Goal: Transaction & Acquisition: Download file/media

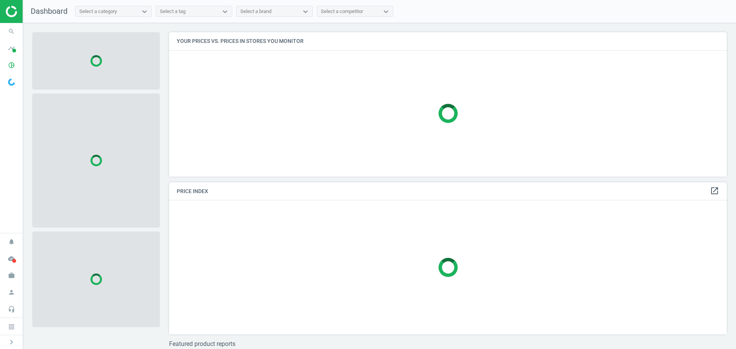
scroll to position [156, 564]
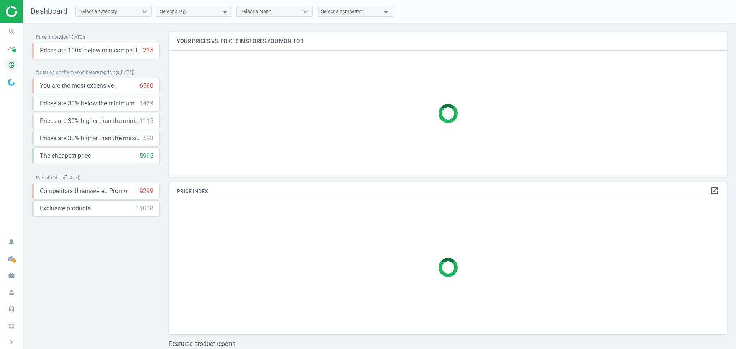
click at [12, 66] on icon "pie_chart_outlined" at bounding box center [11, 65] width 15 height 15
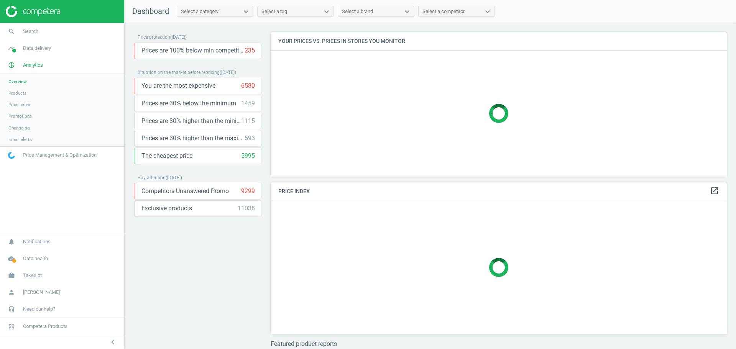
scroll to position [156, 463]
click at [23, 95] on span "Products" at bounding box center [17, 93] width 18 height 6
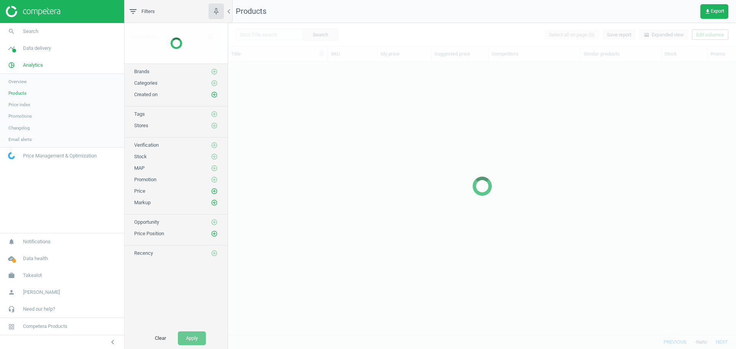
scroll to position [262, 502]
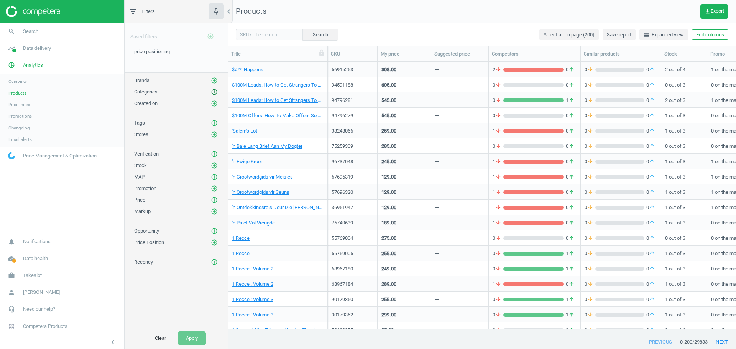
click at [213, 91] on icon "add_circle_outline" at bounding box center [214, 92] width 7 height 7
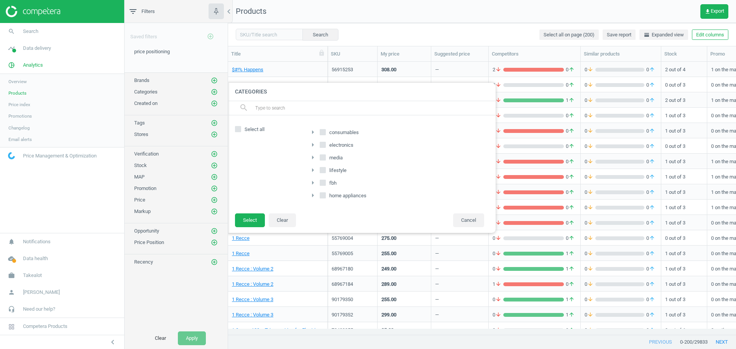
click at [313, 198] on icon "arrow_right" at bounding box center [312, 195] width 9 height 9
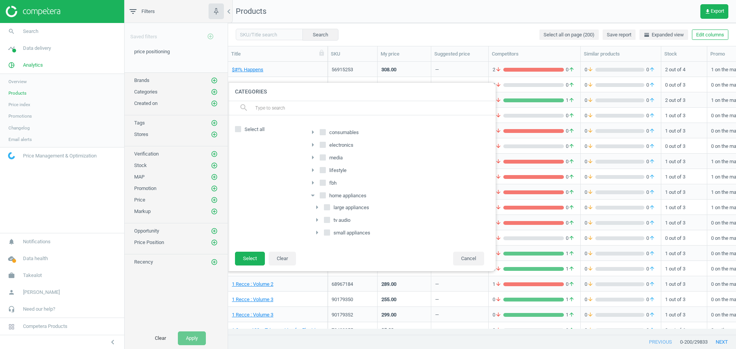
click at [328, 206] on input "large appliances" at bounding box center [327, 207] width 5 height 5
checkbox input "true"
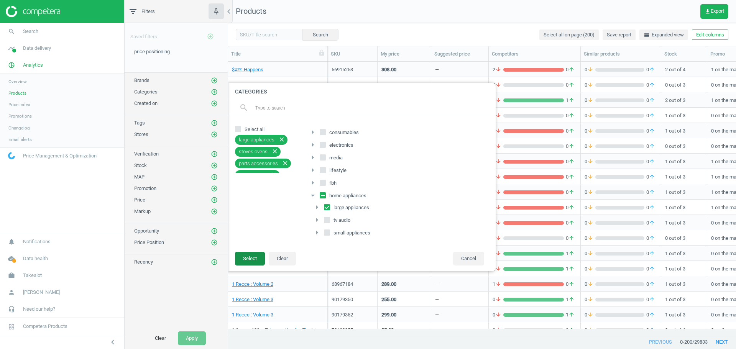
click at [256, 257] on button "Select" at bounding box center [250, 259] width 30 height 14
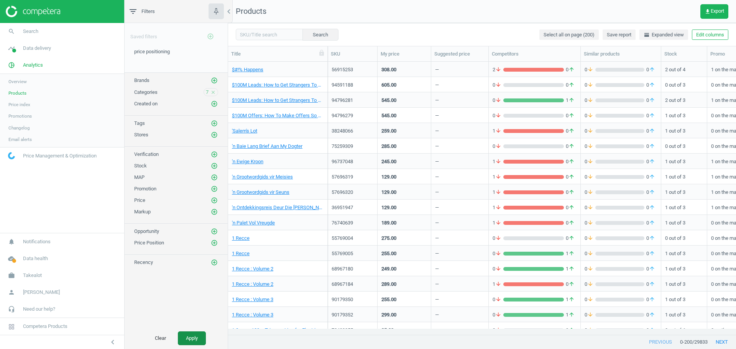
click at [202, 340] on button "Apply" at bounding box center [192, 339] width 28 height 14
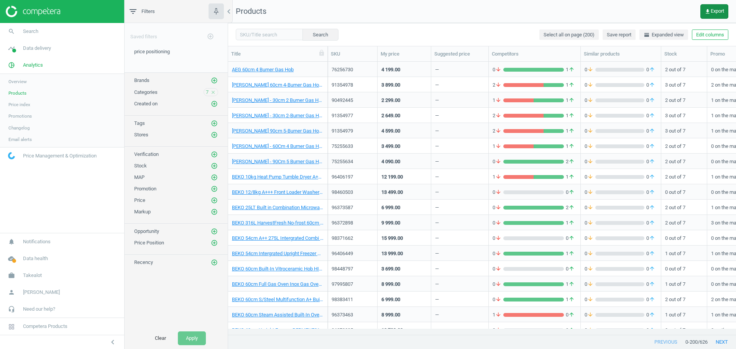
click at [718, 12] on span "get_app Export" at bounding box center [715, 11] width 20 height 6
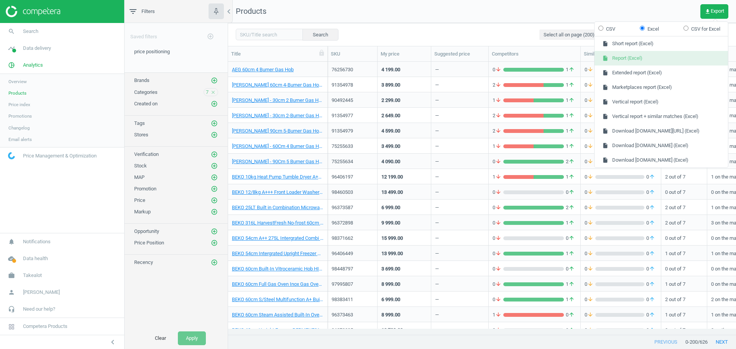
click at [653, 58] on button "insert_drive_file Report (Excel)" at bounding box center [661, 58] width 133 height 15
